Goal: Task Accomplishment & Management: Use online tool/utility

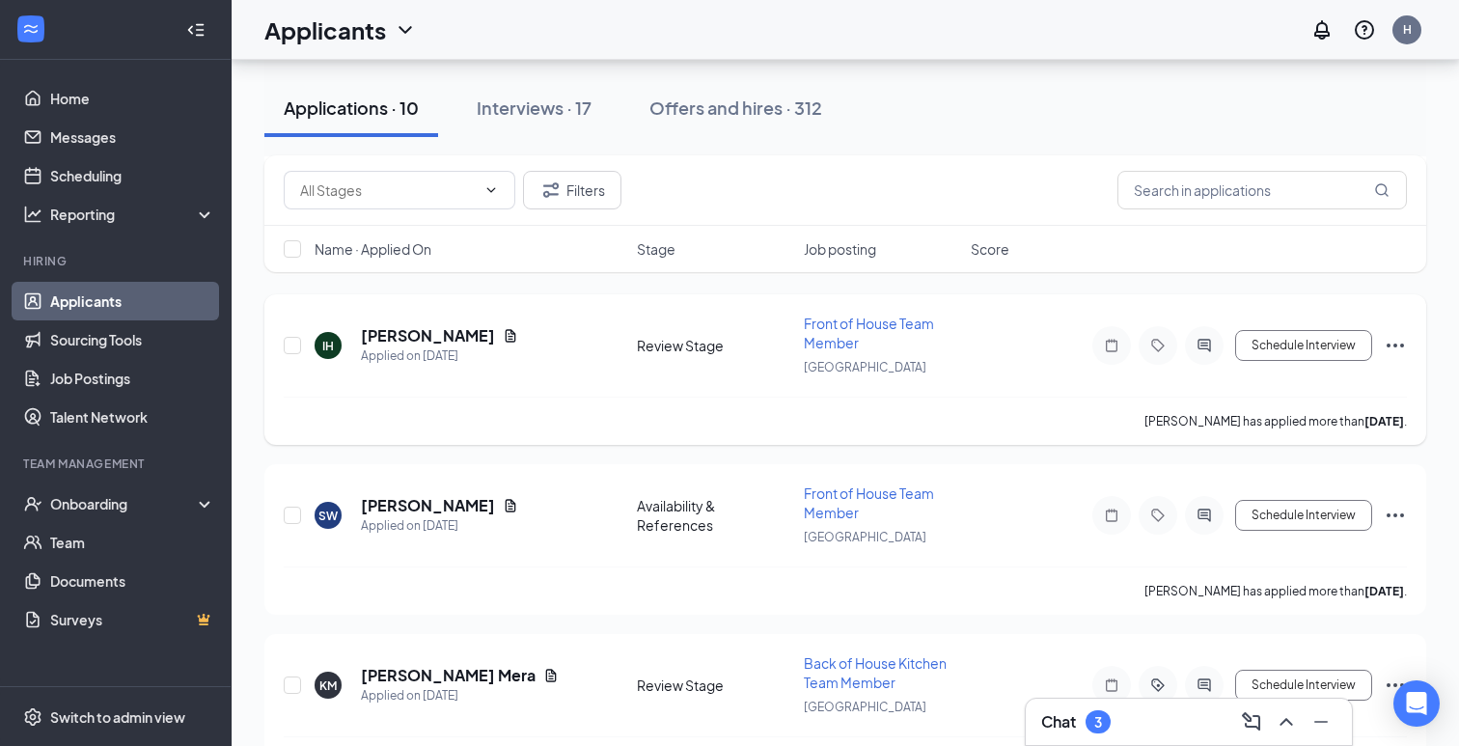
scroll to position [1127, 0]
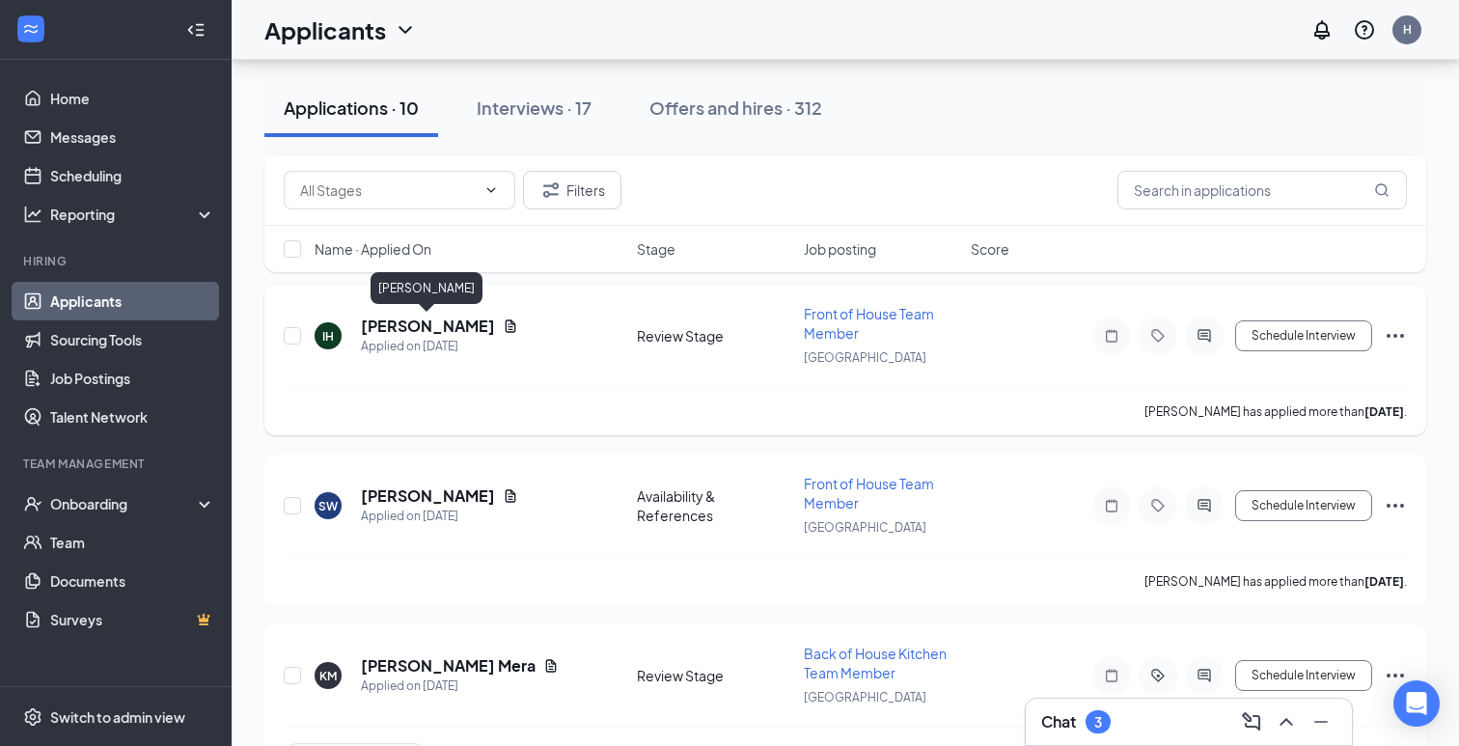
click at [428, 324] on h5 "[PERSON_NAME]" at bounding box center [428, 326] width 134 height 21
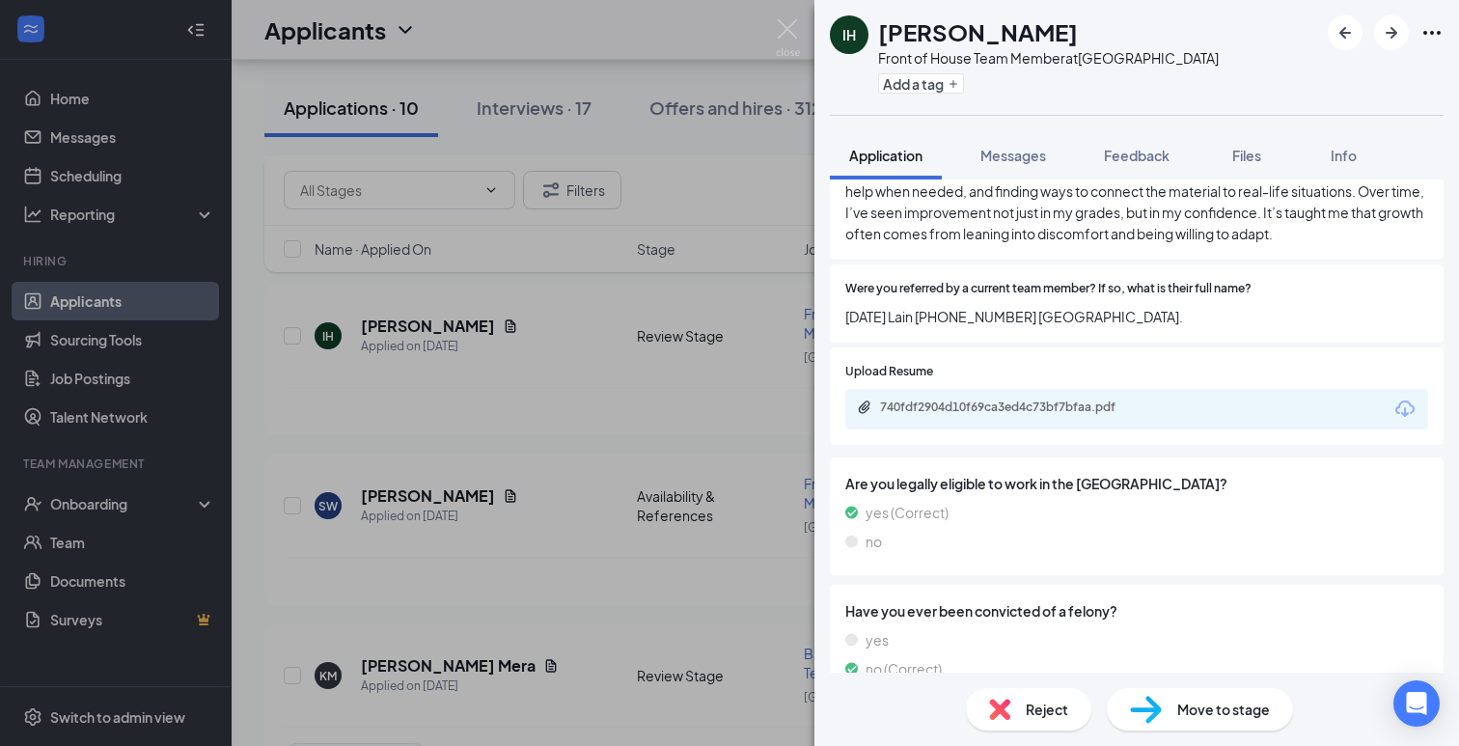
scroll to position [2040, 0]
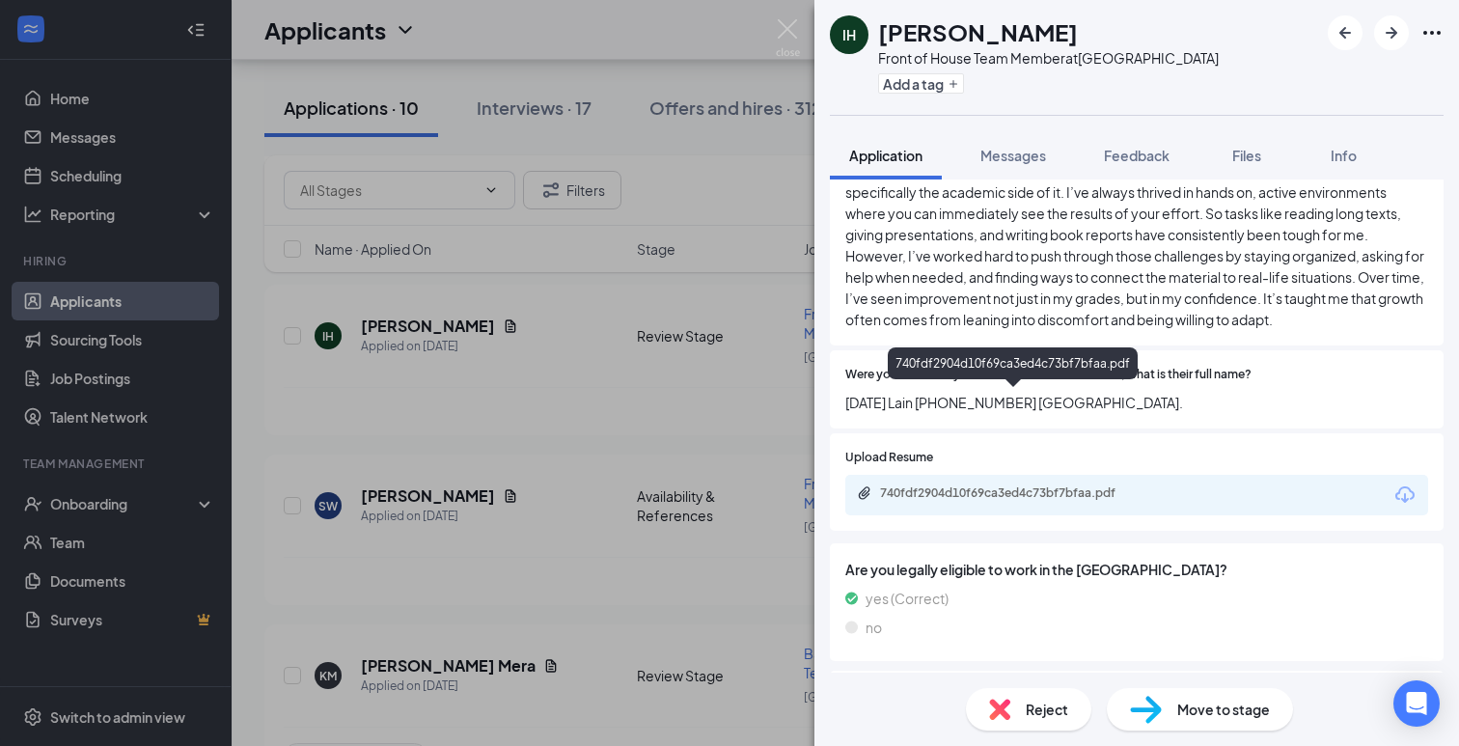
click at [1092, 485] on div "740fdf2904d10f69ca3ed4c73bf7bfaa.pdf" at bounding box center [1015, 492] width 270 height 15
click at [1146, 700] on img at bounding box center [1146, 710] width 32 height 28
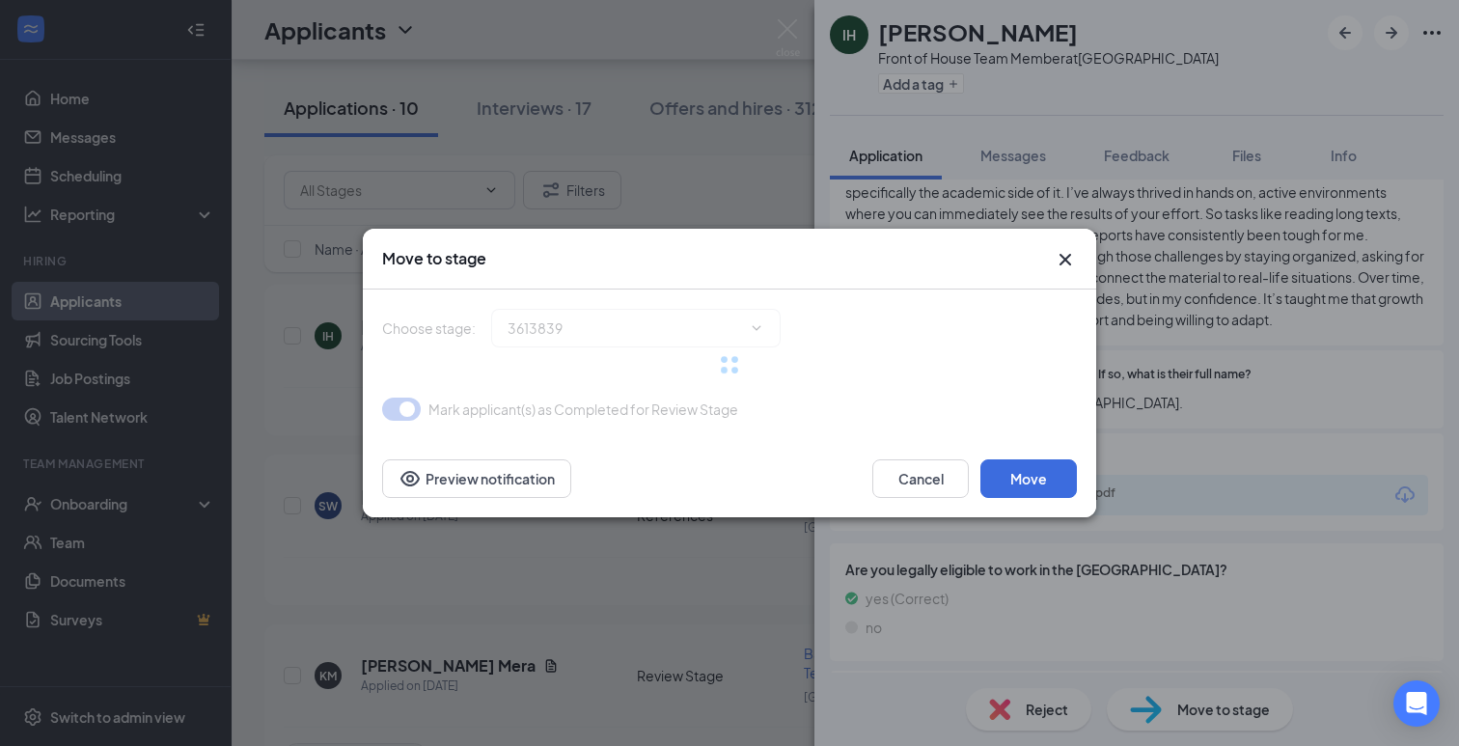
type input "Phone Interview (next stage)"
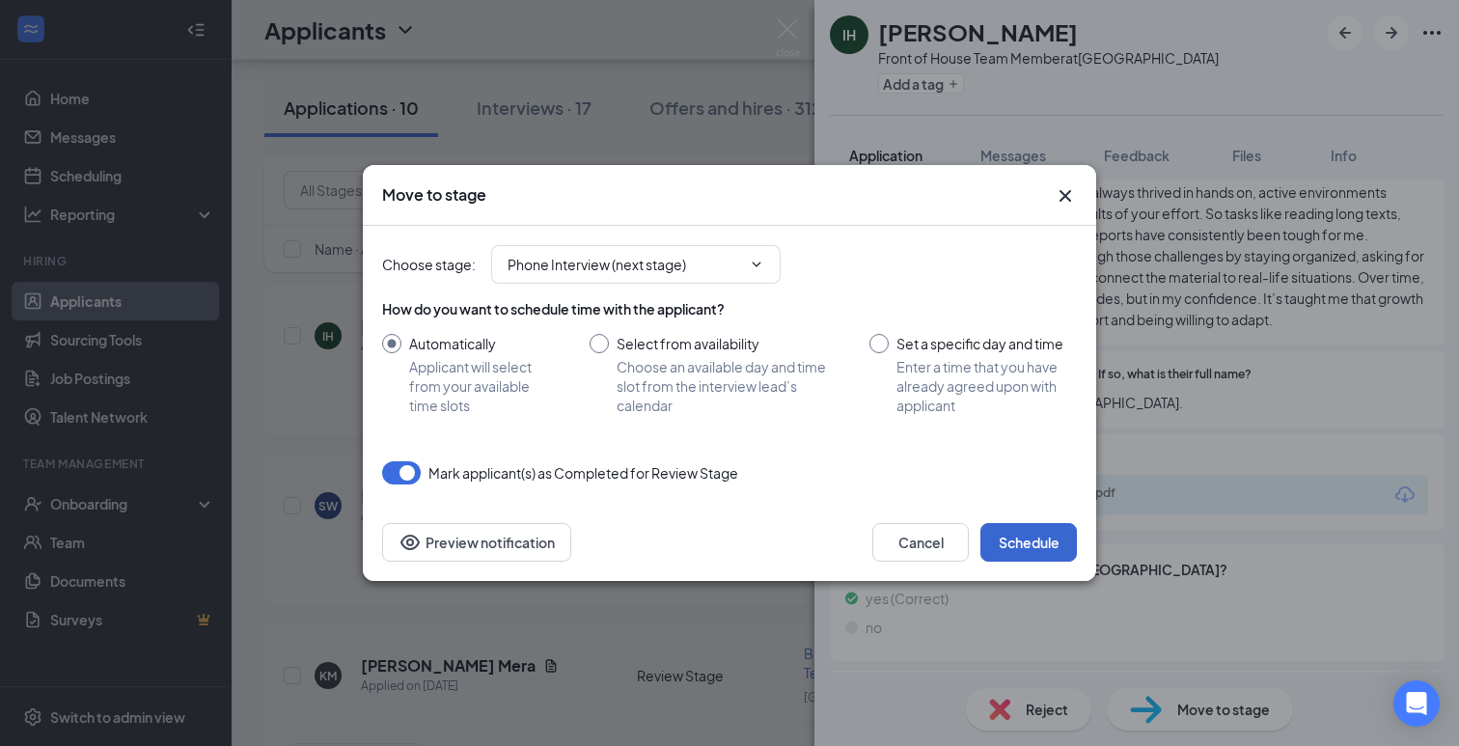
click at [1041, 552] on button "Schedule" at bounding box center [1028, 542] width 97 height 39
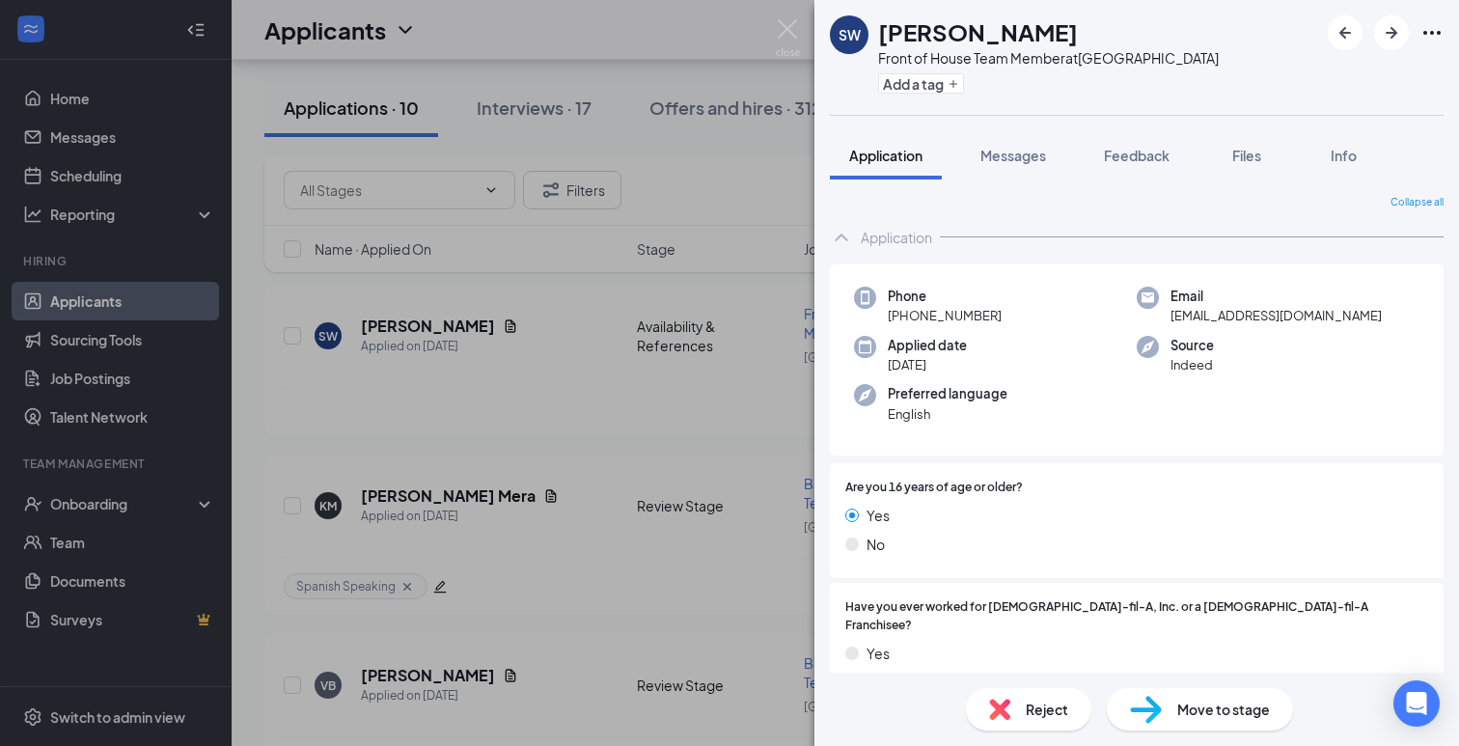
click at [274, 443] on div "SW [PERSON_NAME] Front of House Team Member at [GEOGRAPHIC_DATA] Add a tag Appl…" at bounding box center [729, 373] width 1459 height 746
click at [262, 356] on div "SW [PERSON_NAME] Front of House Team Member at [GEOGRAPHIC_DATA] Add a tag Appl…" at bounding box center [729, 373] width 1459 height 746
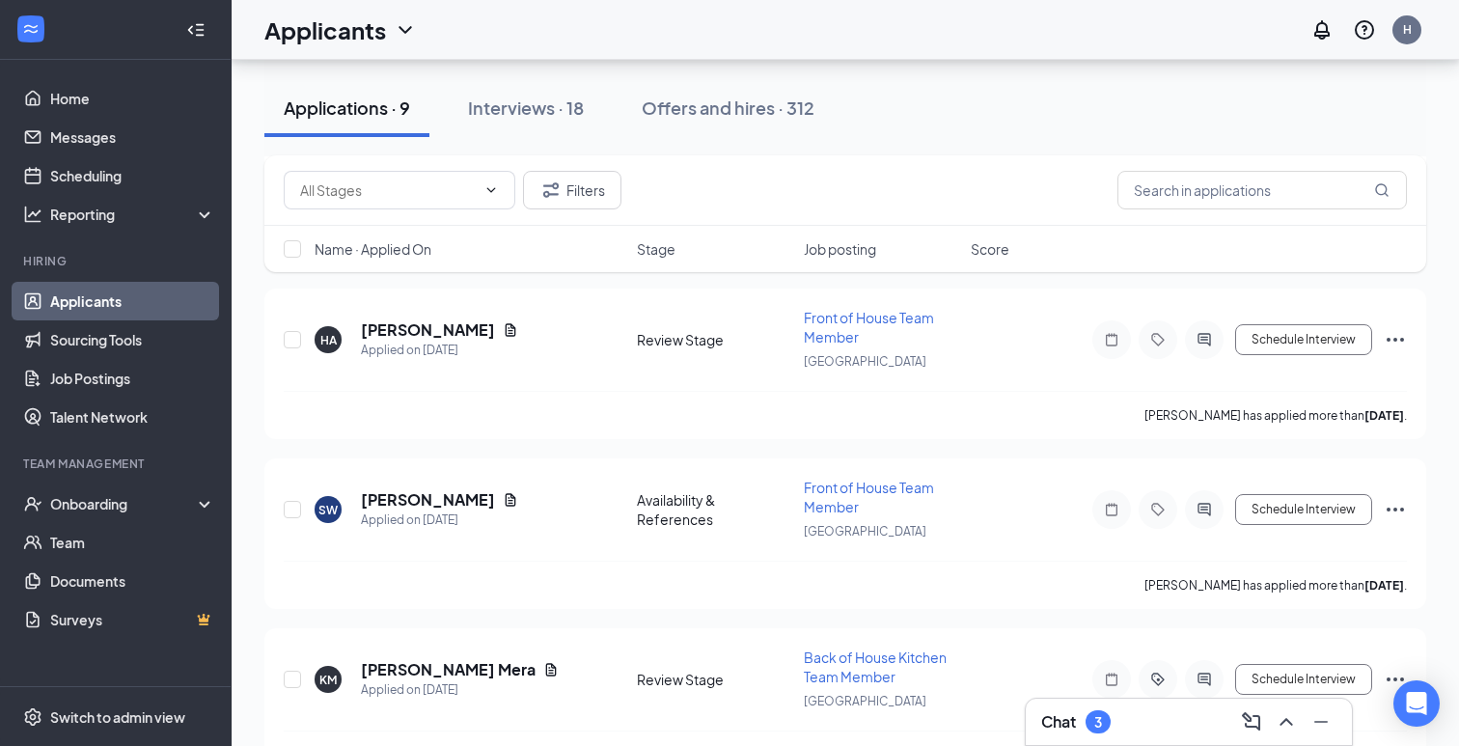
scroll to position [922, 0]
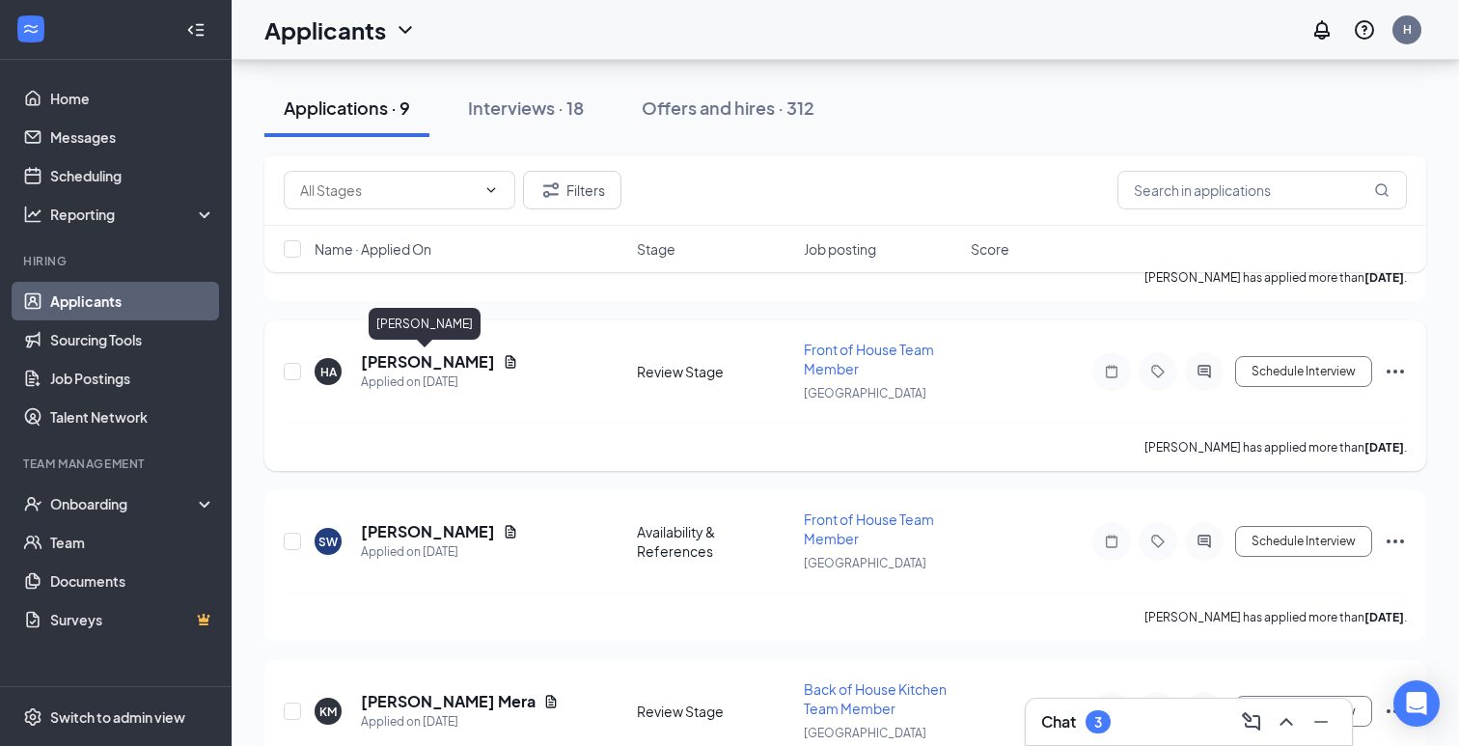
click at [391, 360] on h5 "[PERSON_NAME]" at bounding box center [428, 361] width 134 height 21
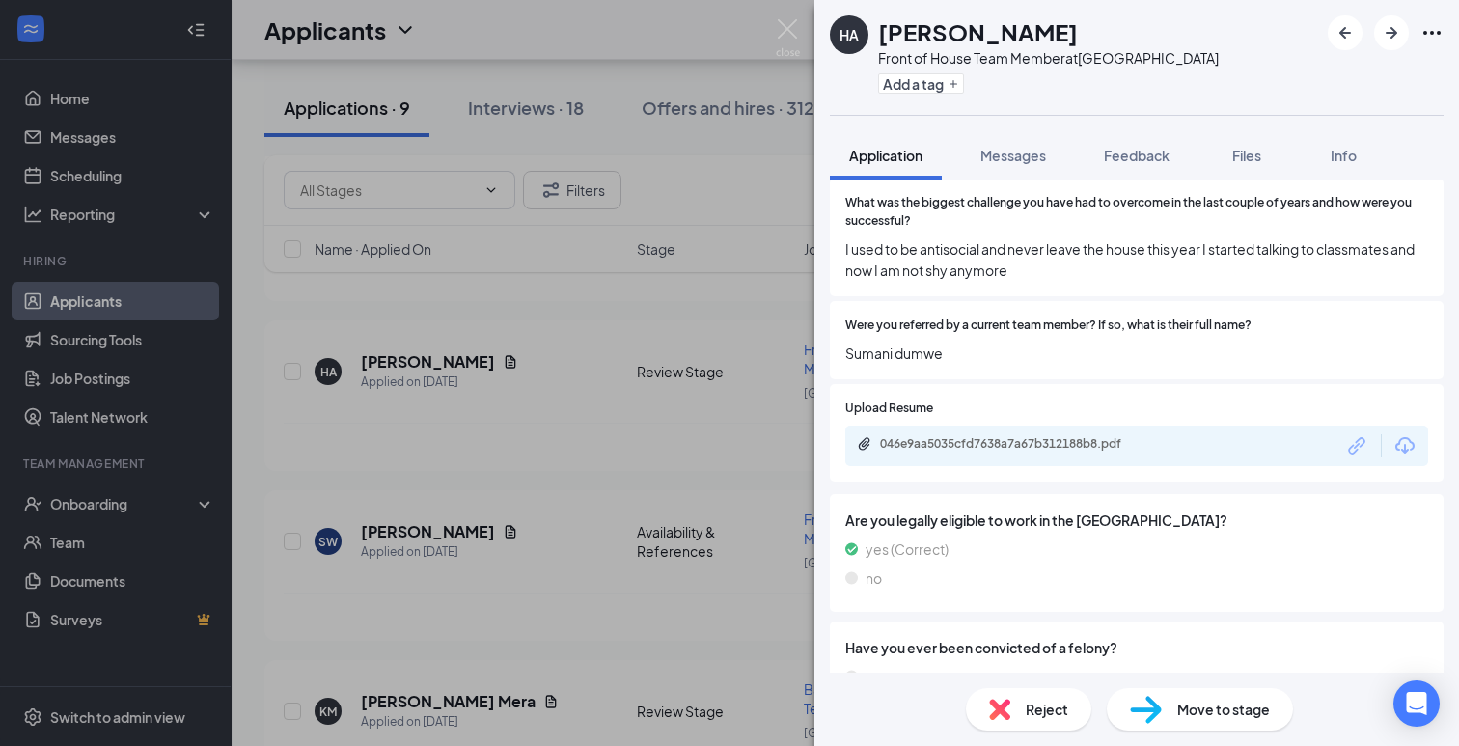
scroll to position [1218, 0]
click at [1044, 437] on div "046e9aa5035cfd7638a7a67b312188b8.pdf" at bounding box center [1015, 444] width 270 height 15
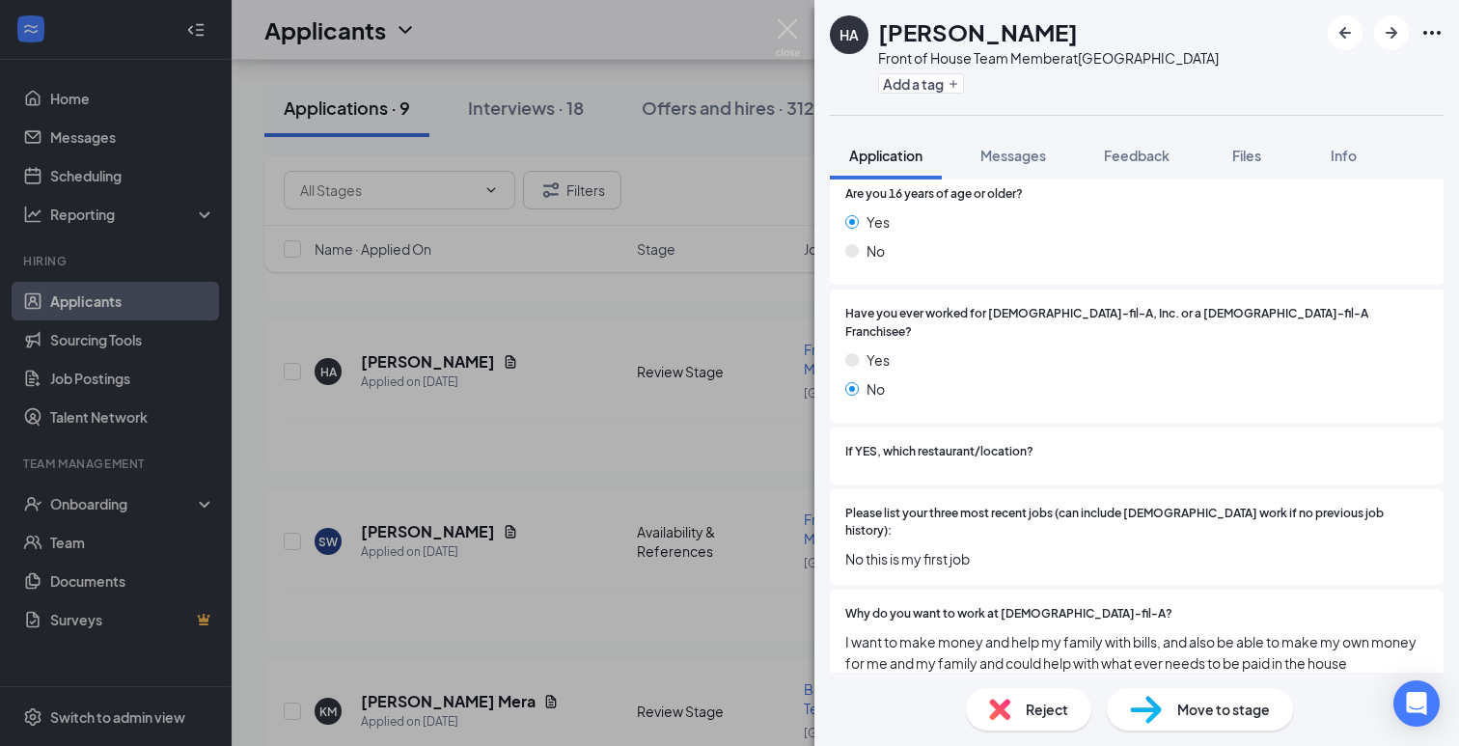
scroll to position [321, 0]
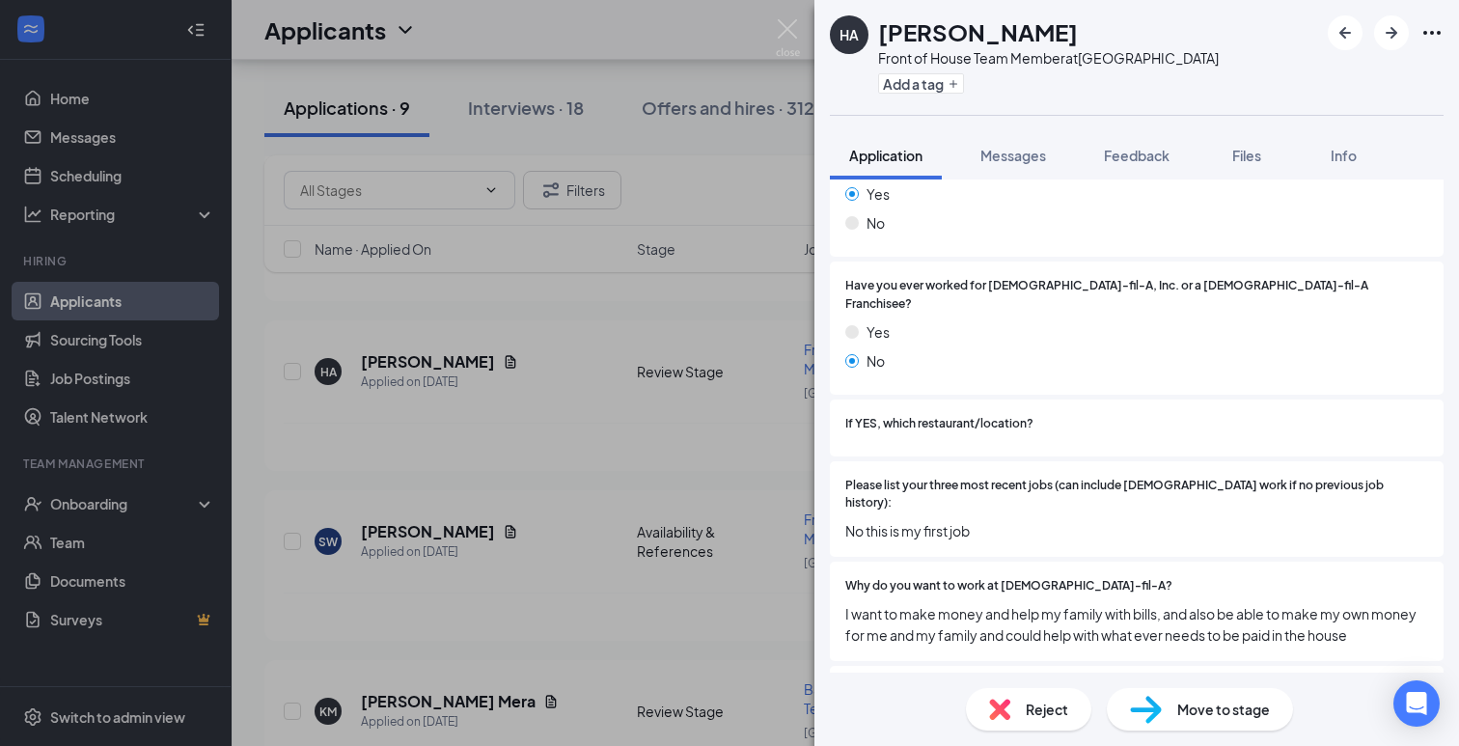
click at [1184, 721] on div "Move to stage" at bounding box center [1200, 709] width 186 height 42
type input "Phone Interview (next stage)"
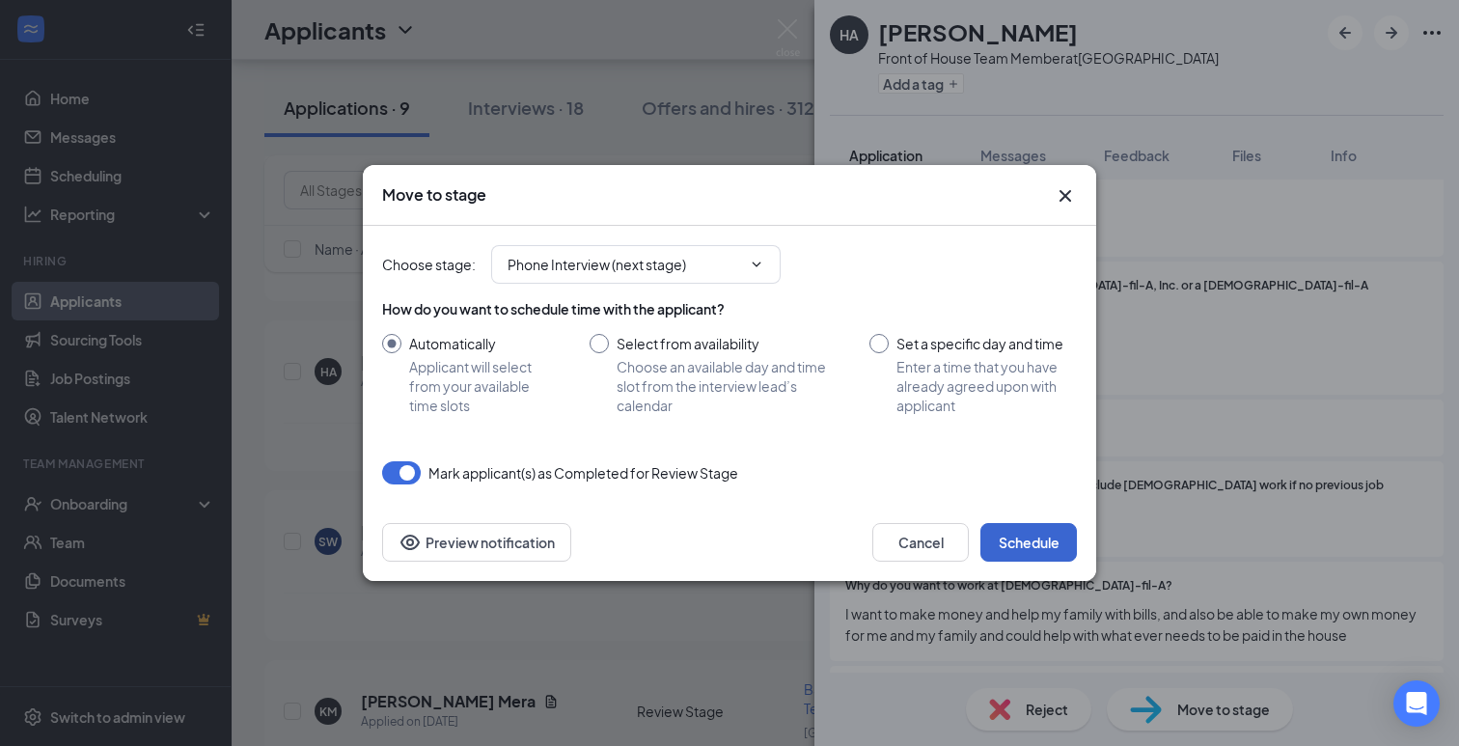
click at [1027, 536] on button "Schedule" at bounding box center [1028, 542] width 97 height 39
click at [246, 458] on div "Move to stage Choose stage : Phone Interview (next stage) How do you want to sc…" at bounding box center [729, 373] width 1459 height 746
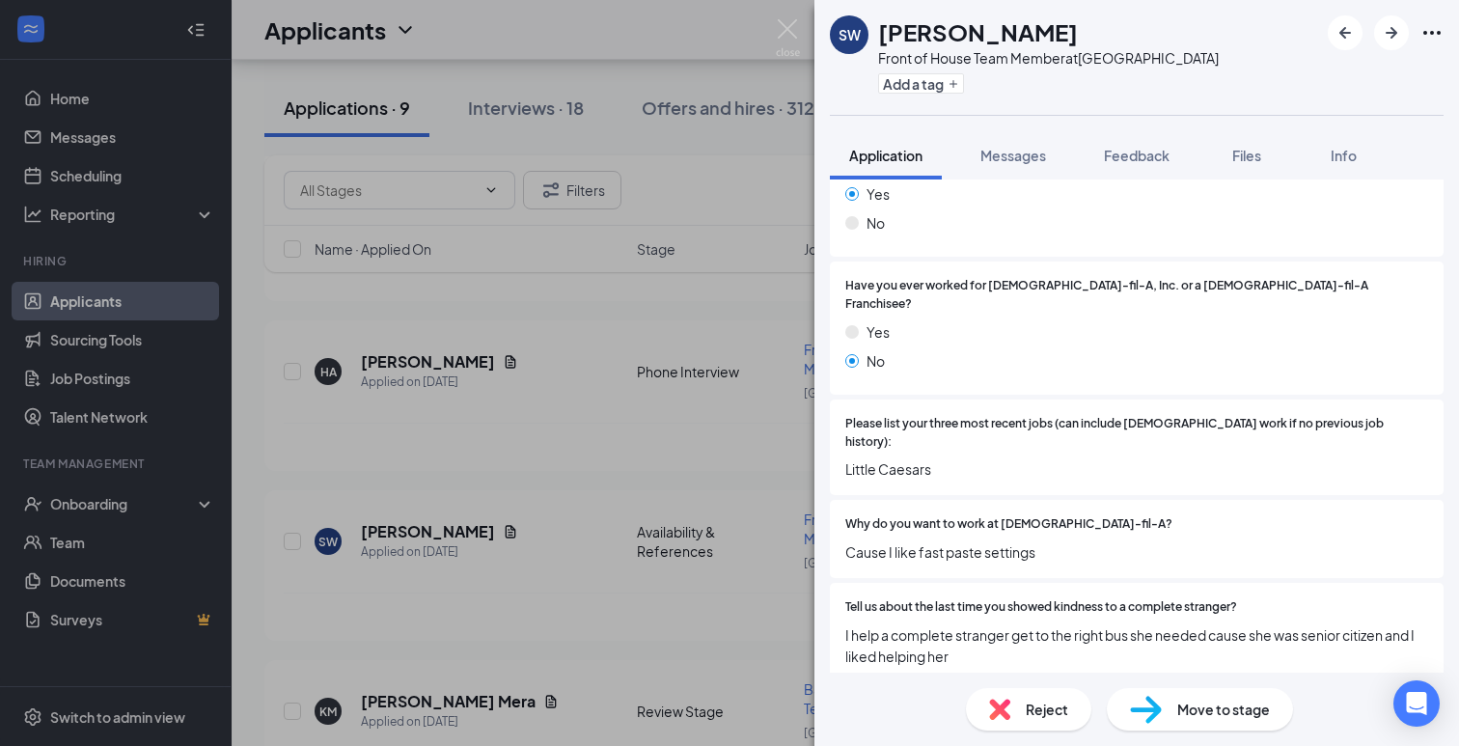
click at [244, 451] on div "SW [PERSON_NAME] Front of House Team Member at [GEOGRAPHIC_DATA] Add a tag Appl…" at bounding box center [729, 373] width 1459 height 746
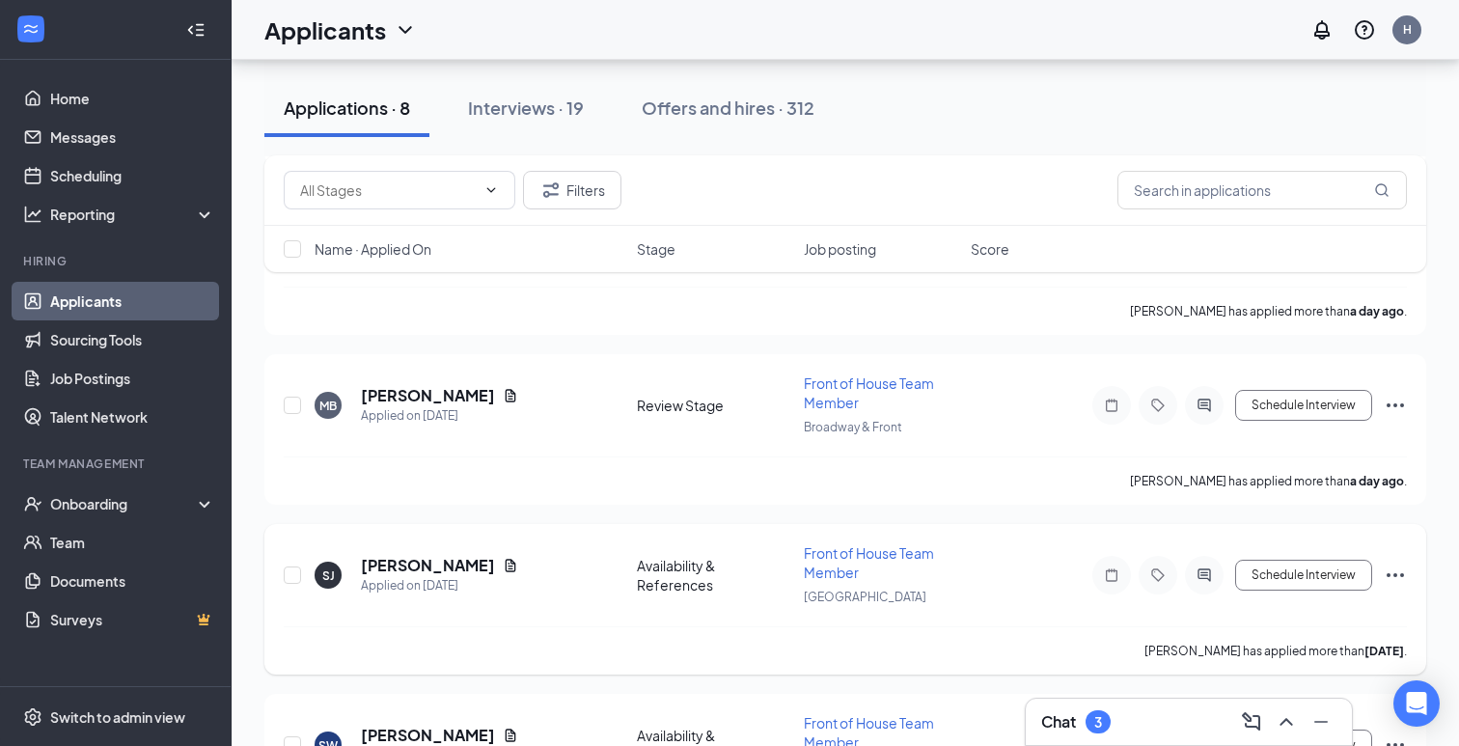
scroll to position [539, 0]
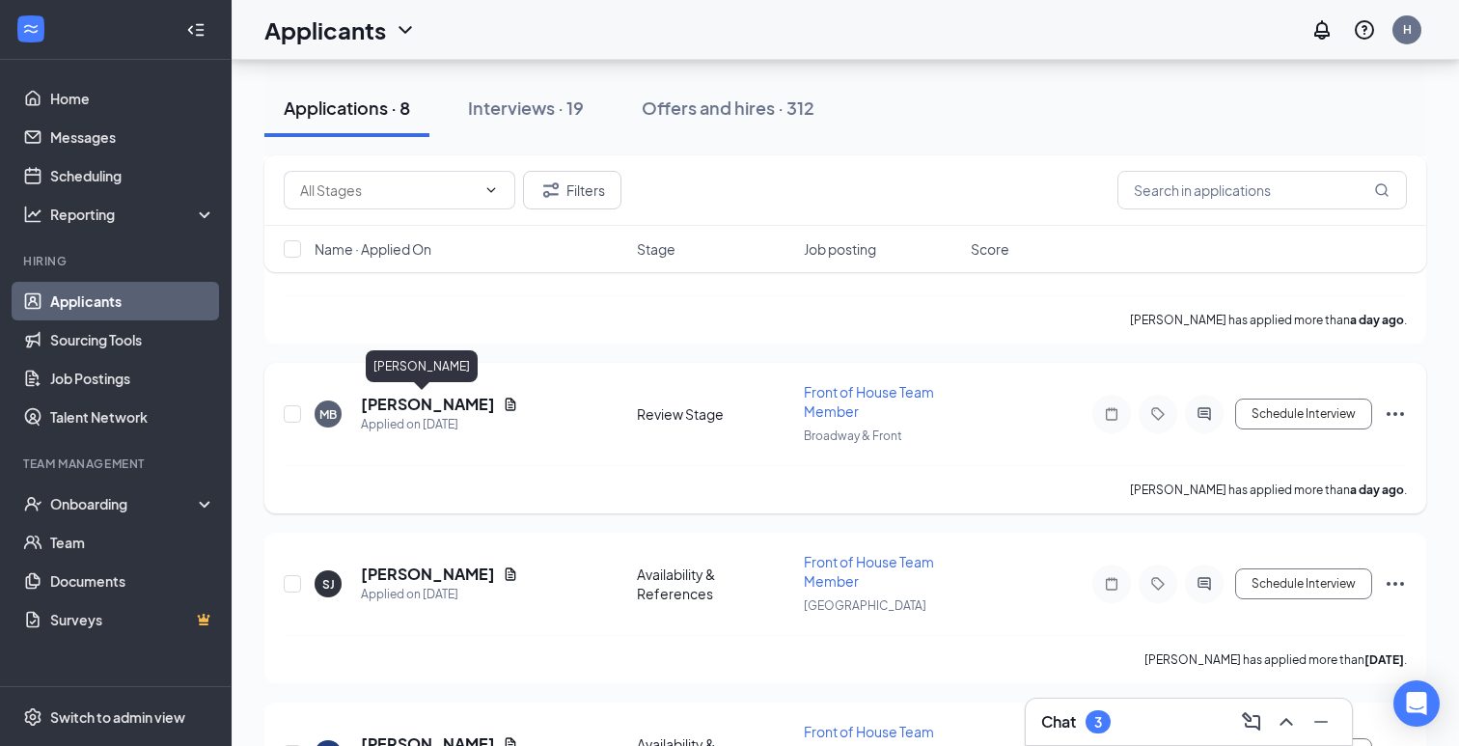
click at [412, 408] on h5 "[PERSON_NAME]" at bounding box center [428, 404] width 134 height 21
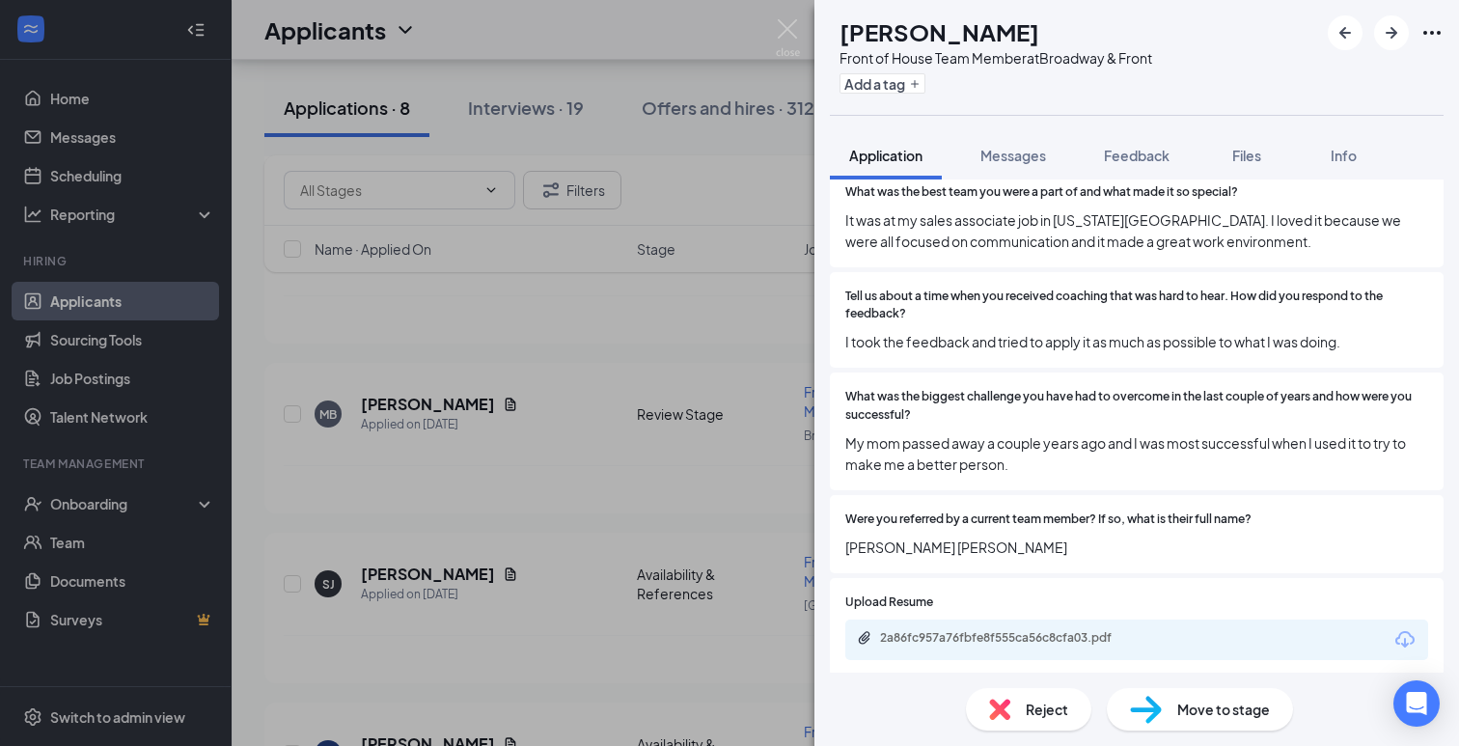
scroll to position [988, 0]
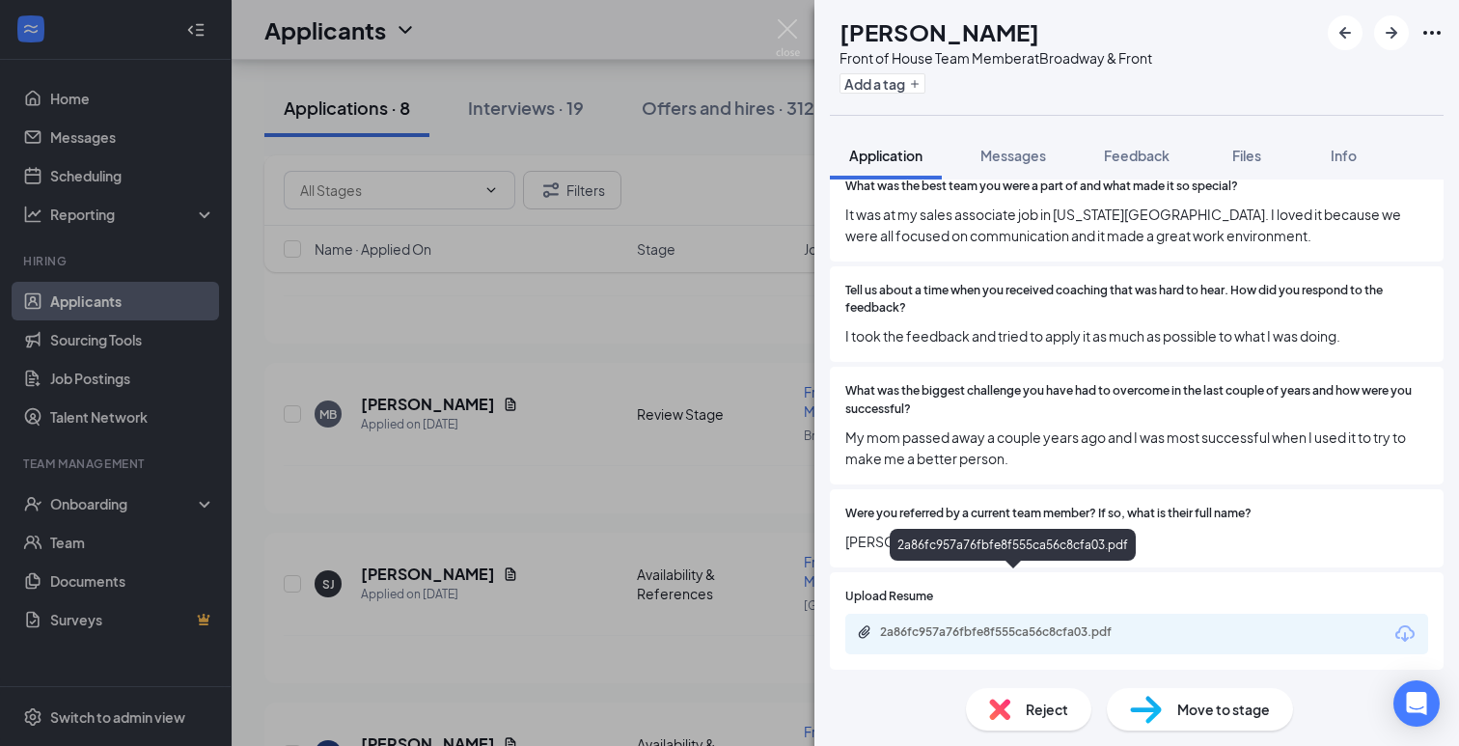
click at [937, 624] on div "2a86fc957a76fbfe8f555ca56c8cfa03.pdf" at bounding box center [1015, 631] width 270 height 15
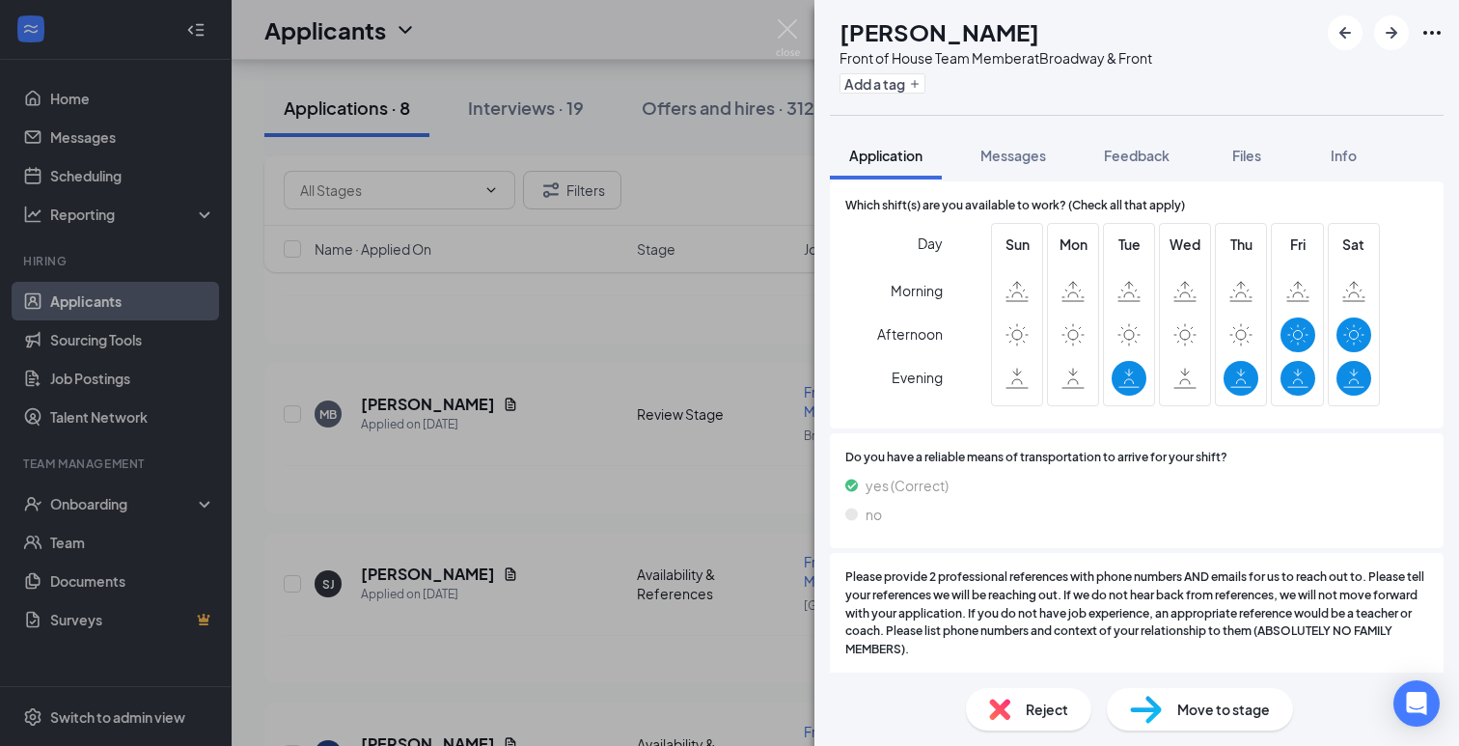
scroll to position [2006, 0]
click at [1195, 713] on span "Move to stage" at bounding box center [1223, 709] width 93 height 21
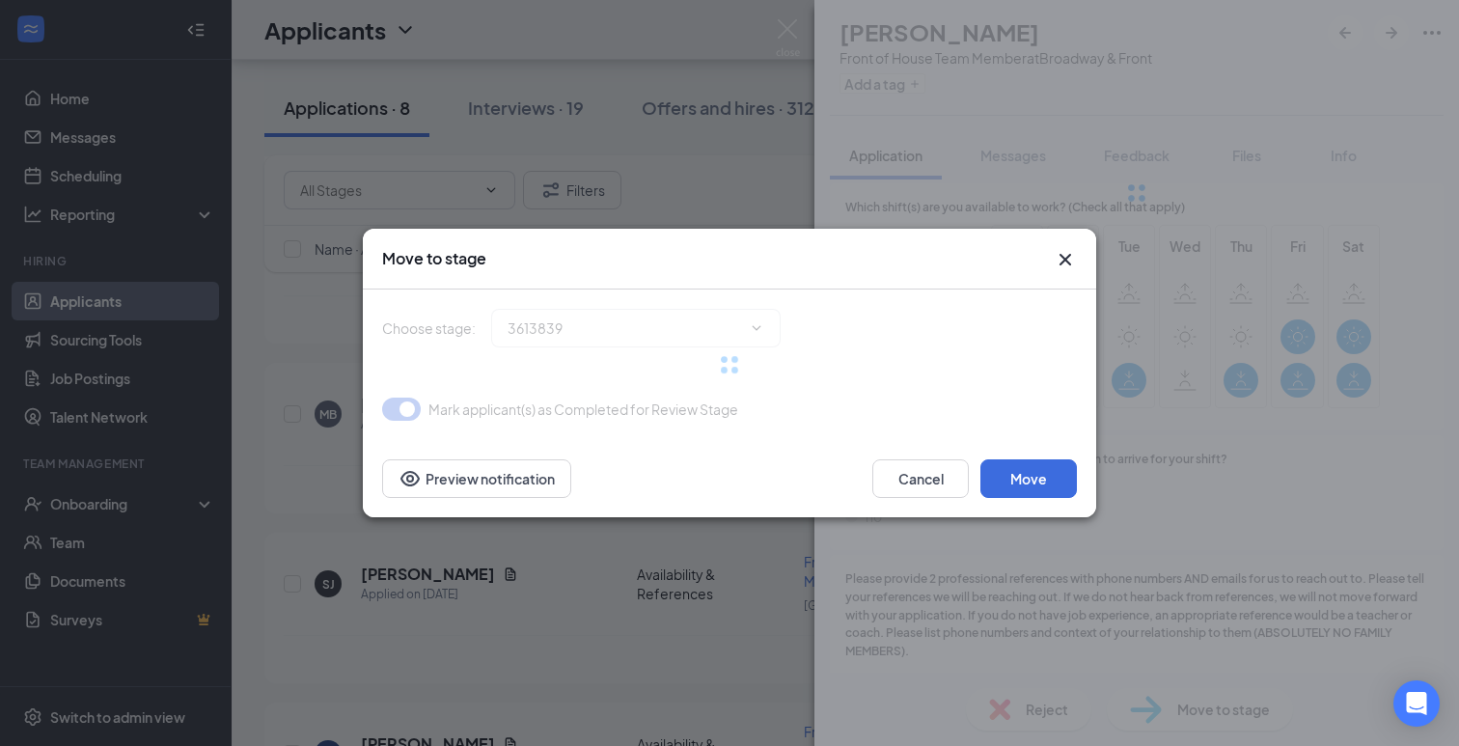
type input "Phone Interview (next stage)"
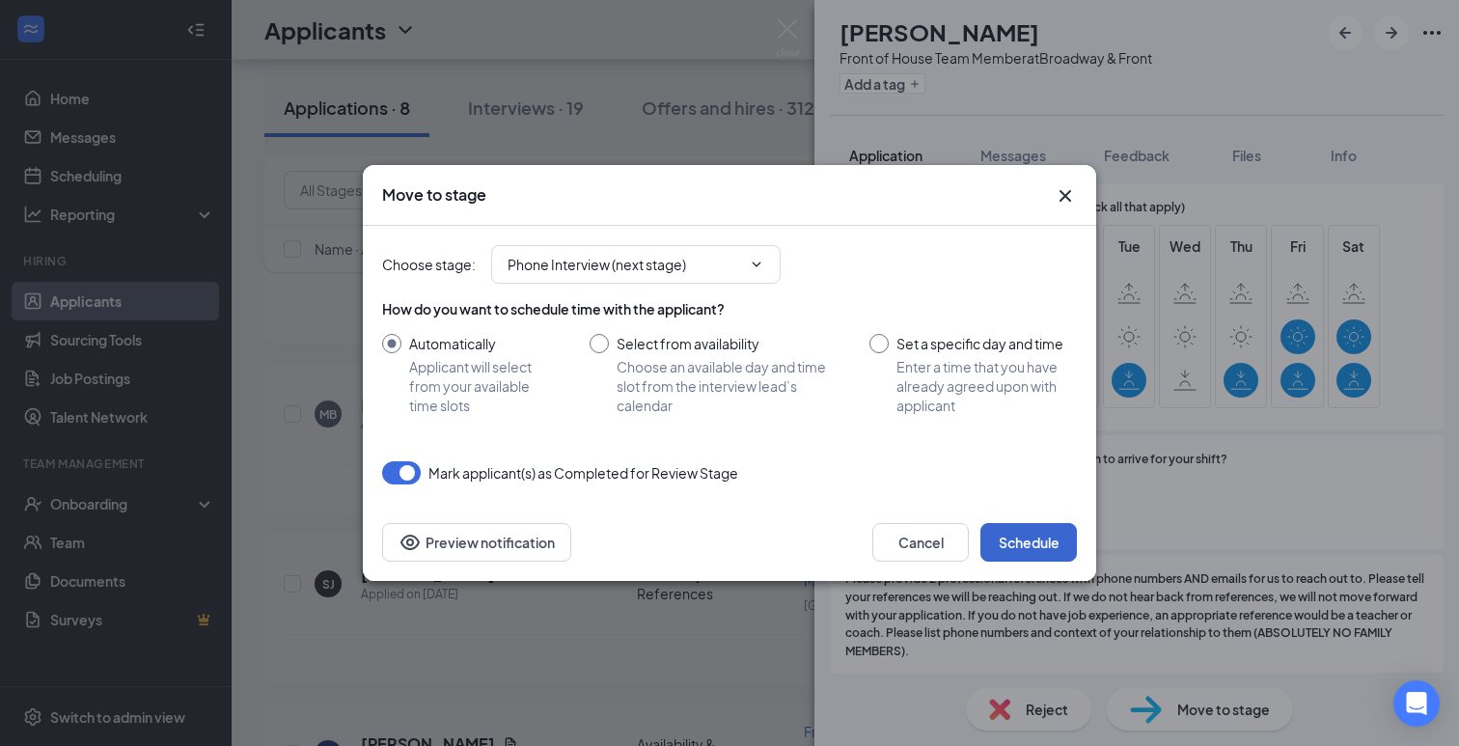
click at [1058, 547] on button "Schedule" at bounding box center [1028, 542] width 97 height 39
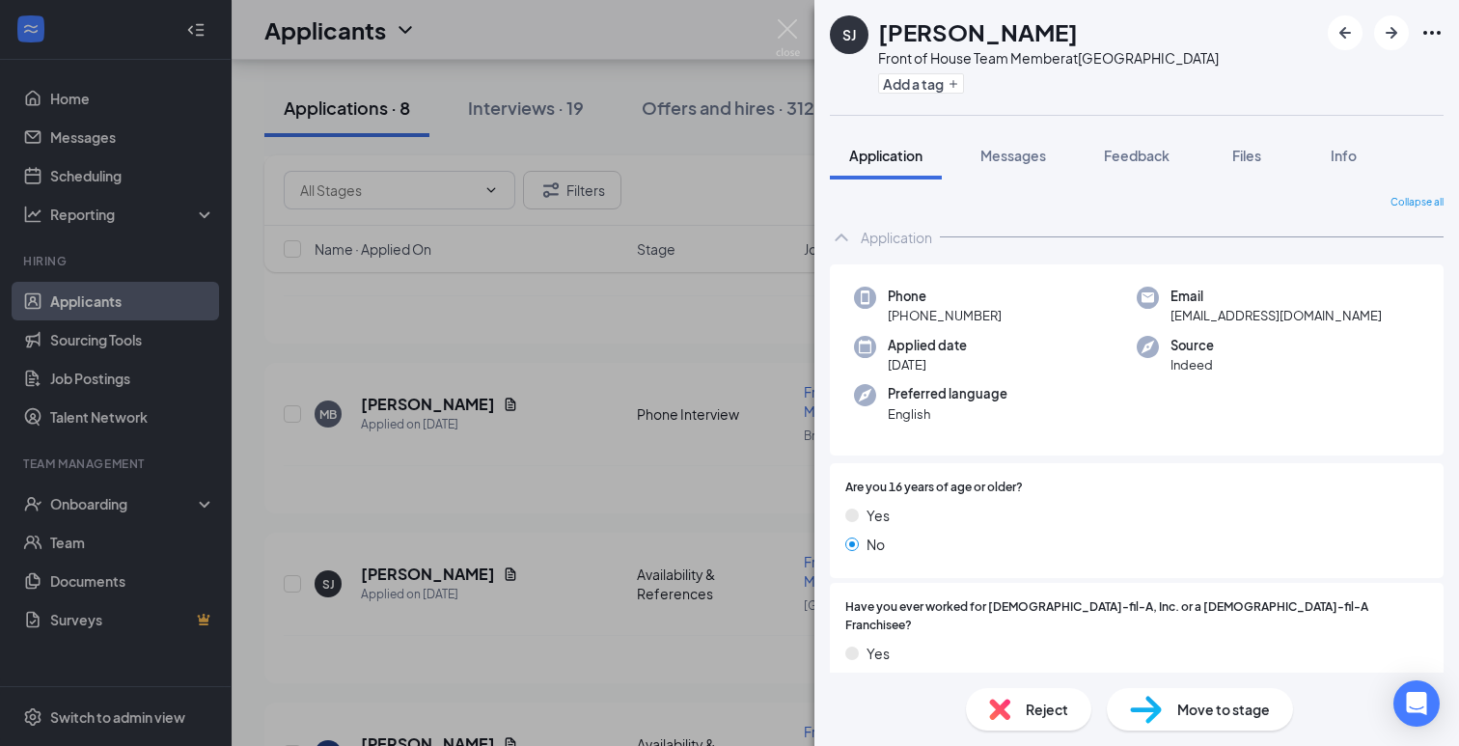
click at [522, 533] on div "[PERSON_NAME] [PERSON_NAME] Front of House Team Member at [GEOGRAPHIC_DATA] Add…" at bounding box center [729, 373] width 1459 height 746
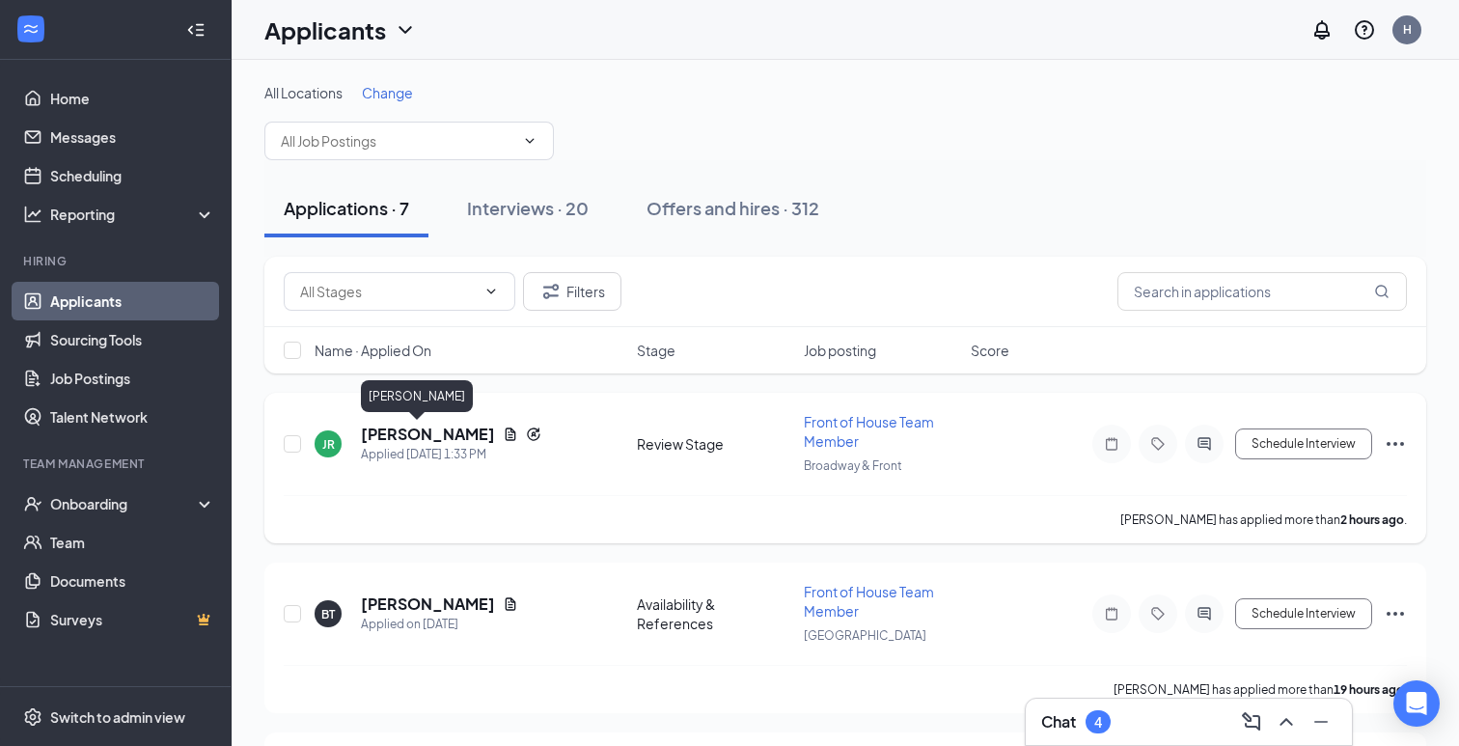
click at [387, 439] on h5 "[PERSON_NAME]" at bounding box center [428, 434] width 134 height 21
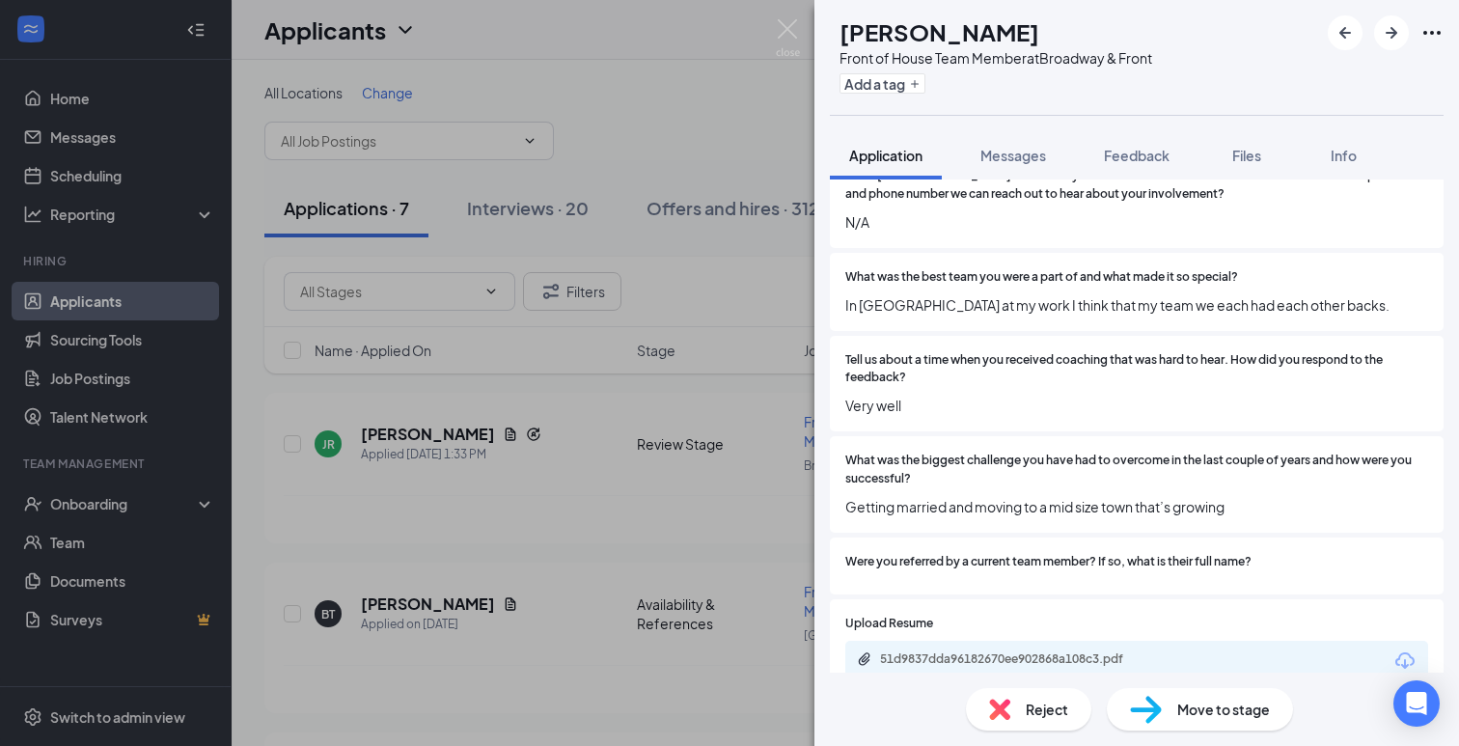
scroll to position [1036, 0]
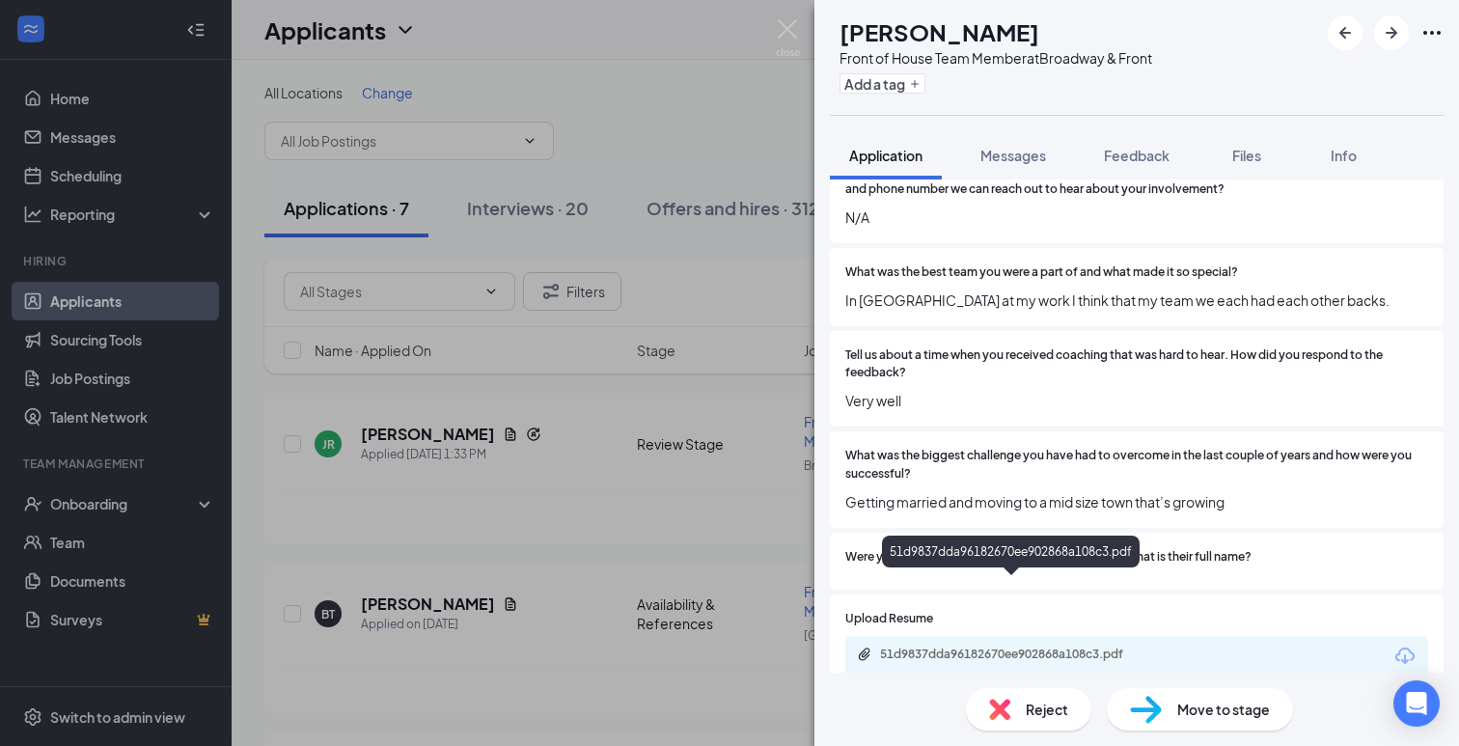
click at [998, 647] on div "51d9837dda96182670ee902868a108c3.pdf" at bounding box center [1015, 654] width 270 height 15
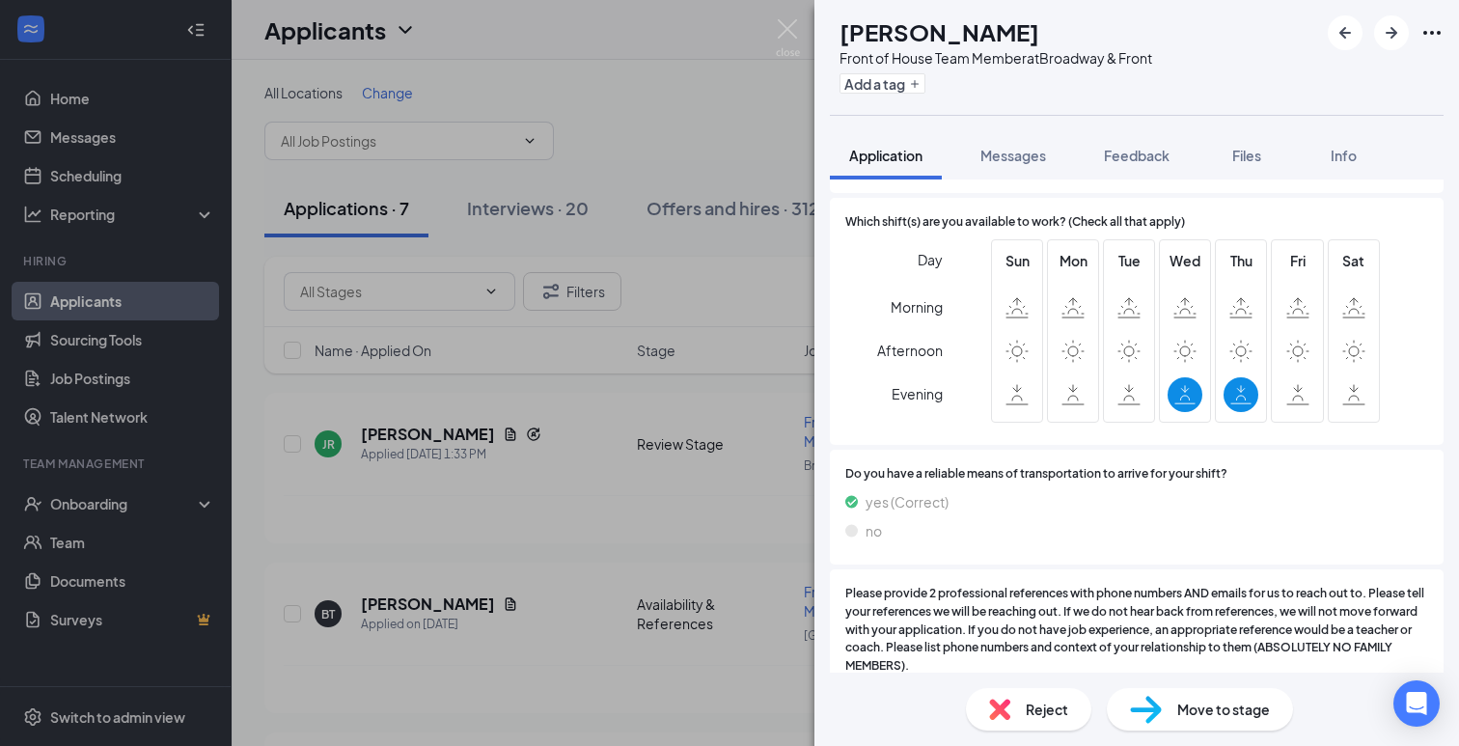
scroll to position [2060, 0]
click at [1009, 699] on img at bounding box center [999, 709] width 21 height 21
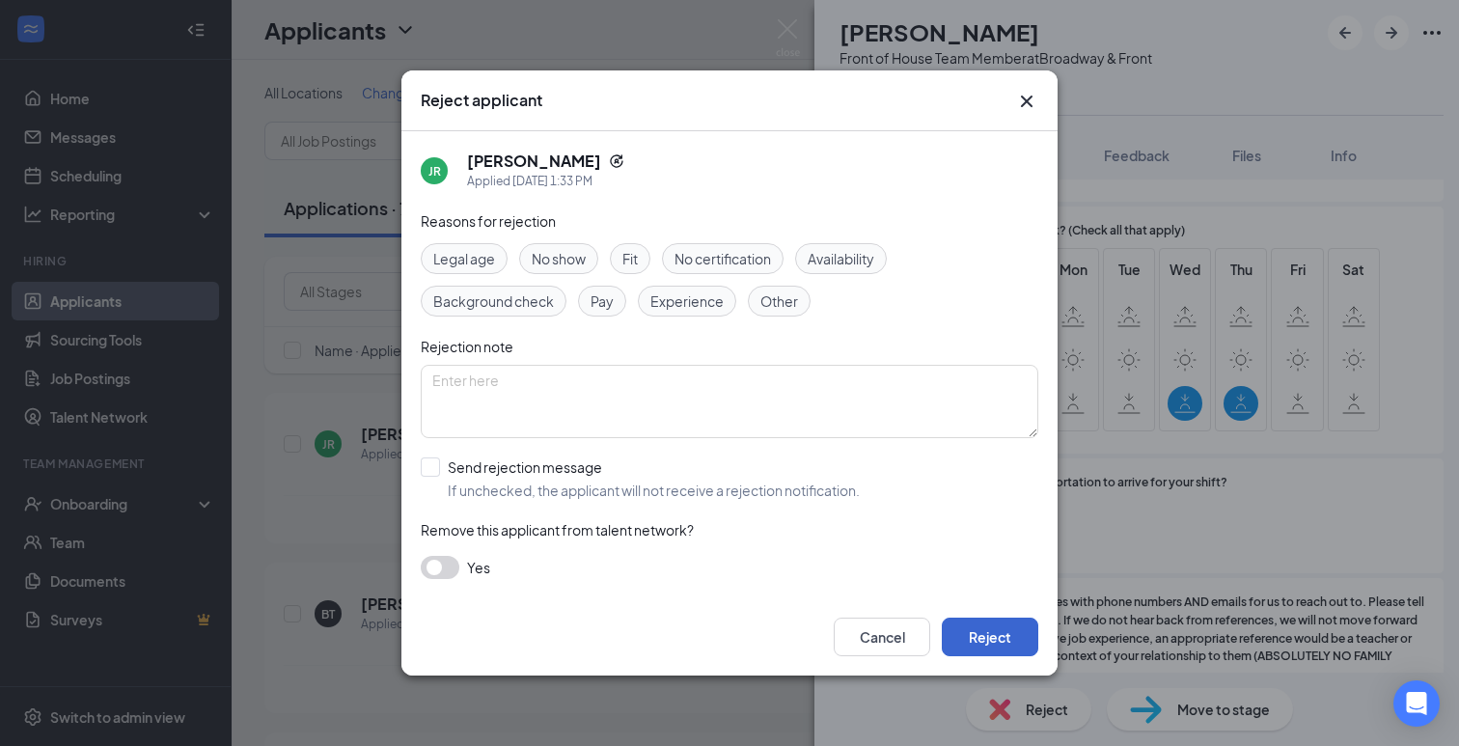
click at [973, 644] on button "Reject" at bounding box center [990, 637] width 97 height 39
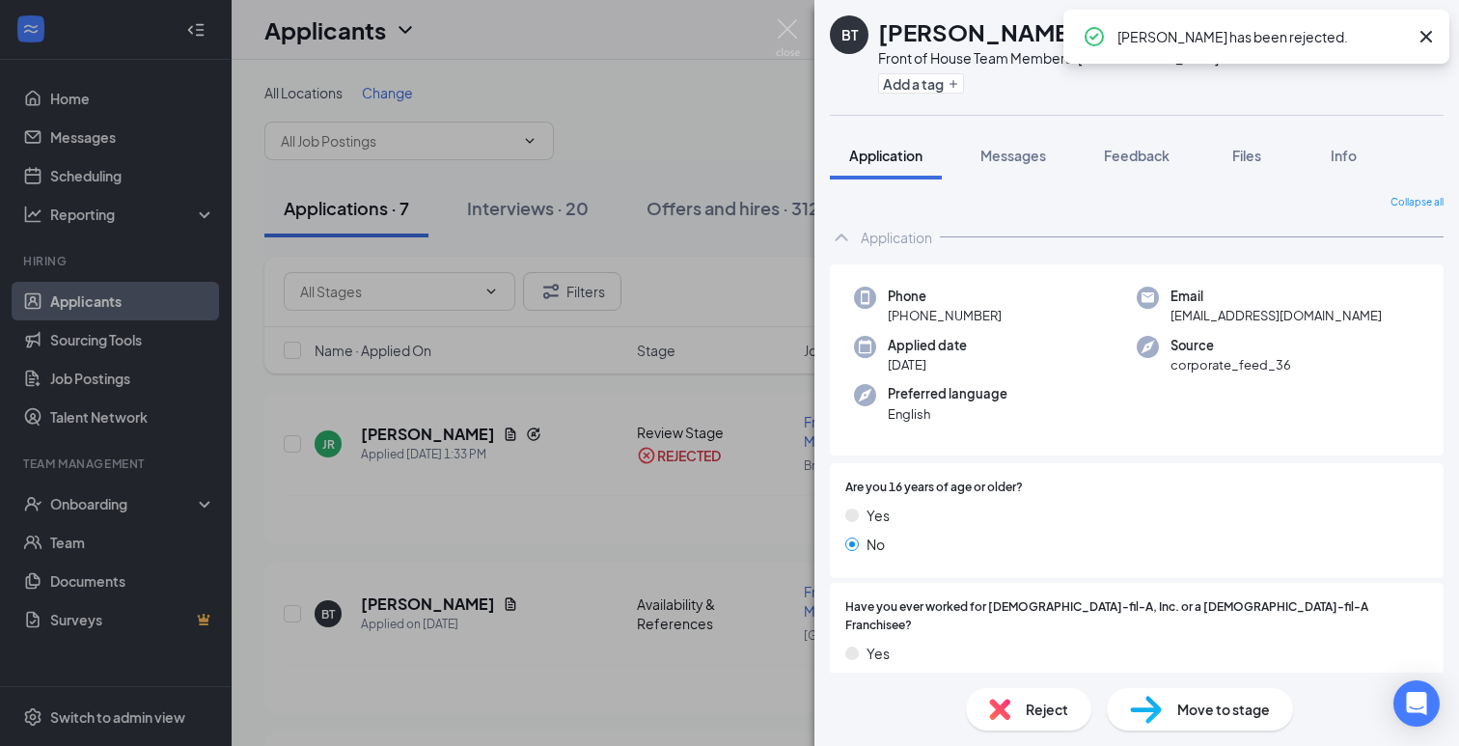
click at [624, 103] on div "BT [PERSON_NAME] Front of House Team Member at [GEOGRAPHIC_DATA] Add a tag Appl…" at bounding box center [729, 373] width 1459 height 746
